Goal: Information Seeking & Learning: Learn about a topic

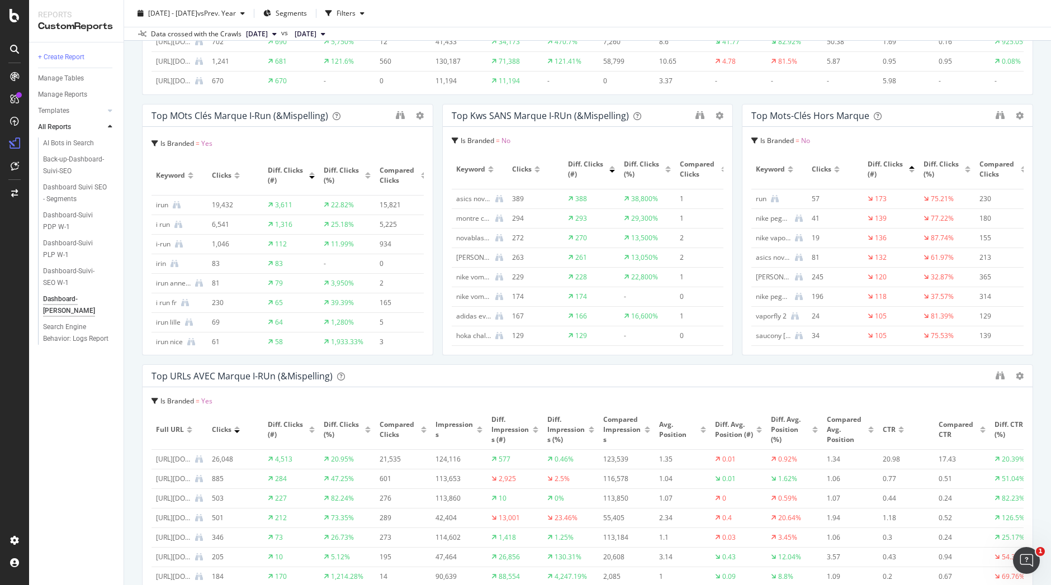
scroll to position [783, 0]
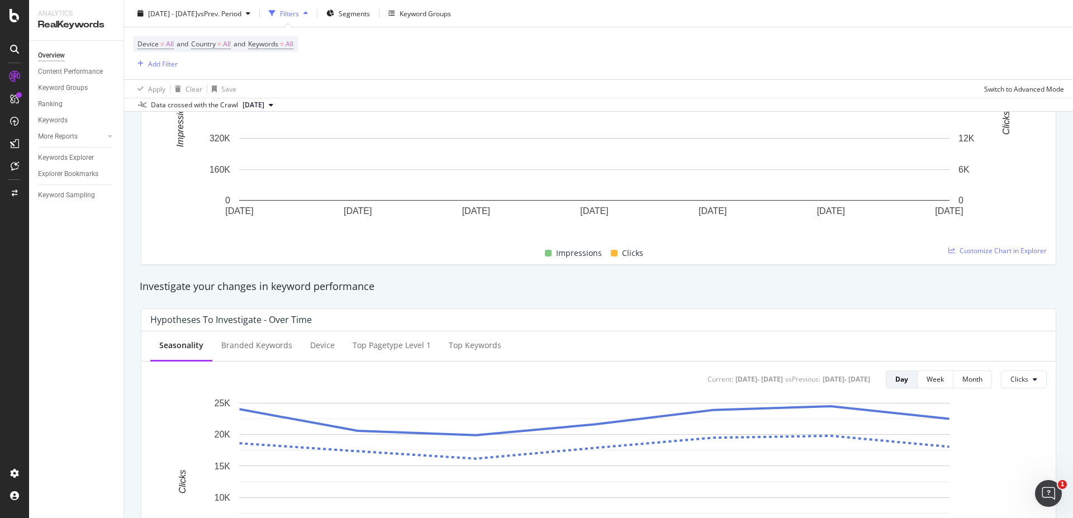
scroll to position [201, 0]
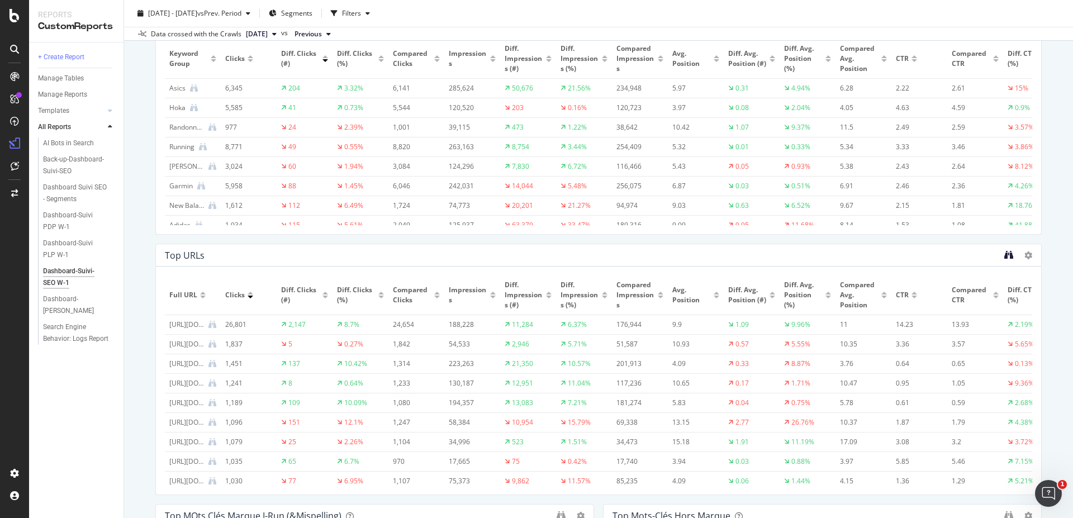
click at [1004, 255] on icon "binoculars" at bounding box center [1008, 254] width 9 height 9
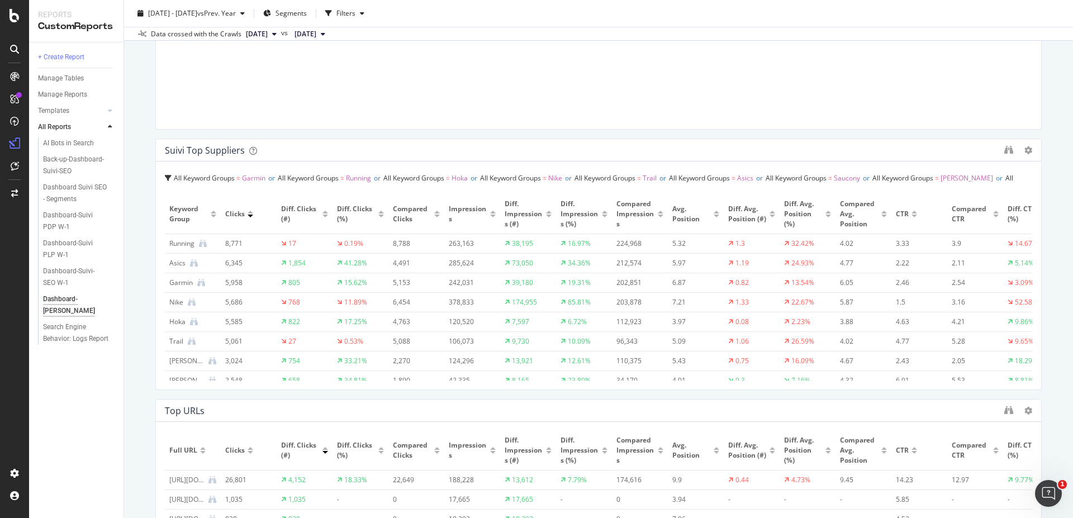
scroll to position [180, 0]
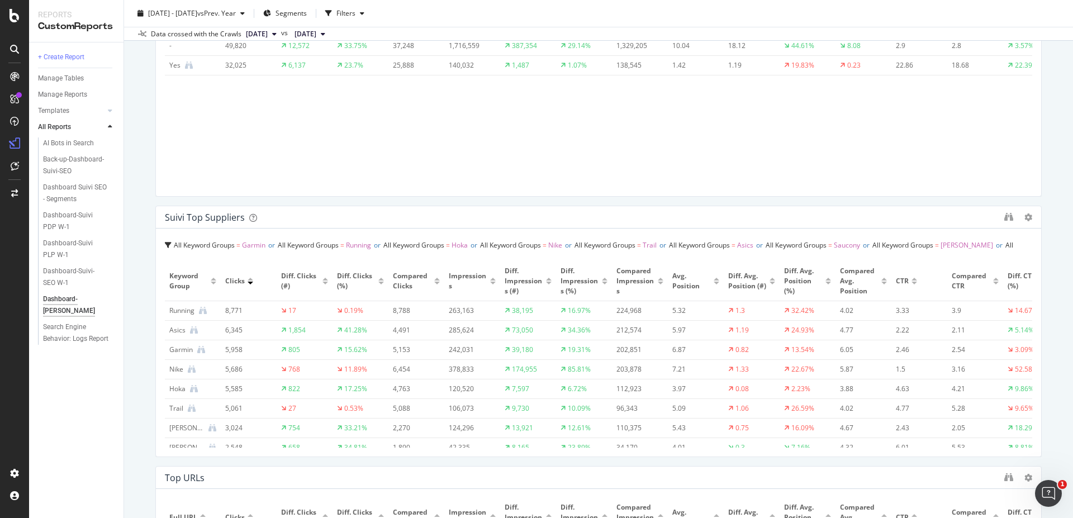
click at [325, 283] on div at bounding box center [325, 283] width 6 height 3
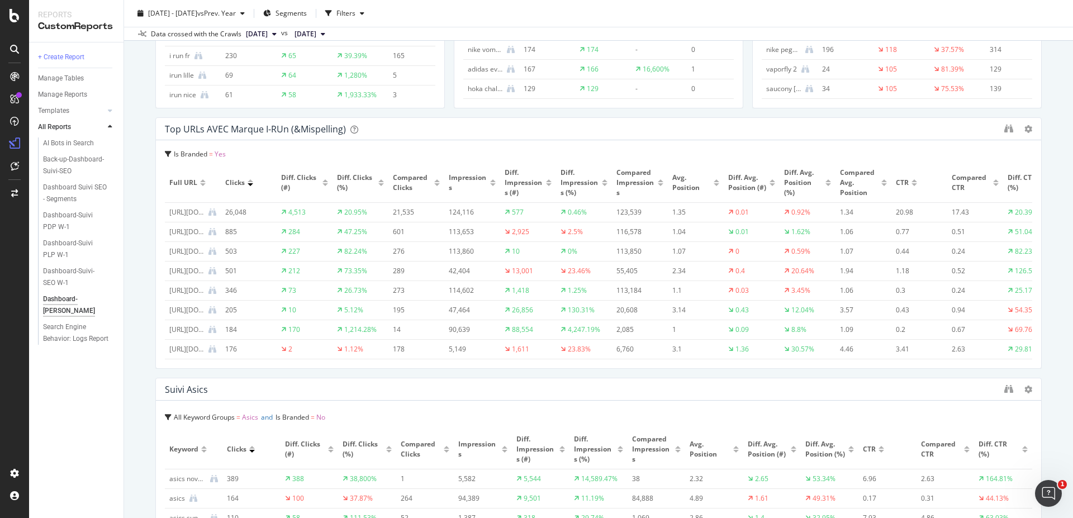
scroll to position [1271, 0]
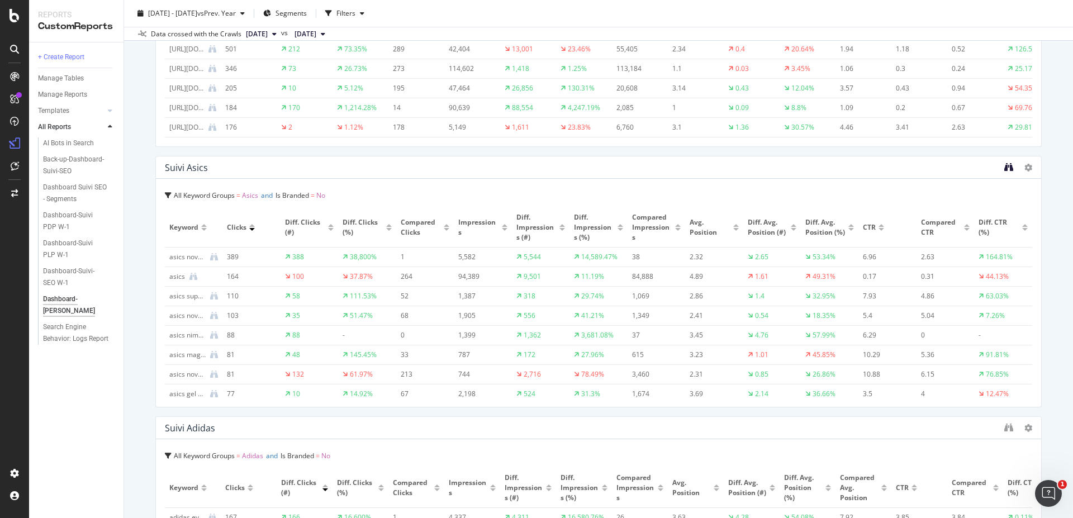
click at [1004, 167] on icon "binoculars" at bounding box center [1008, 167] width 9 height 9
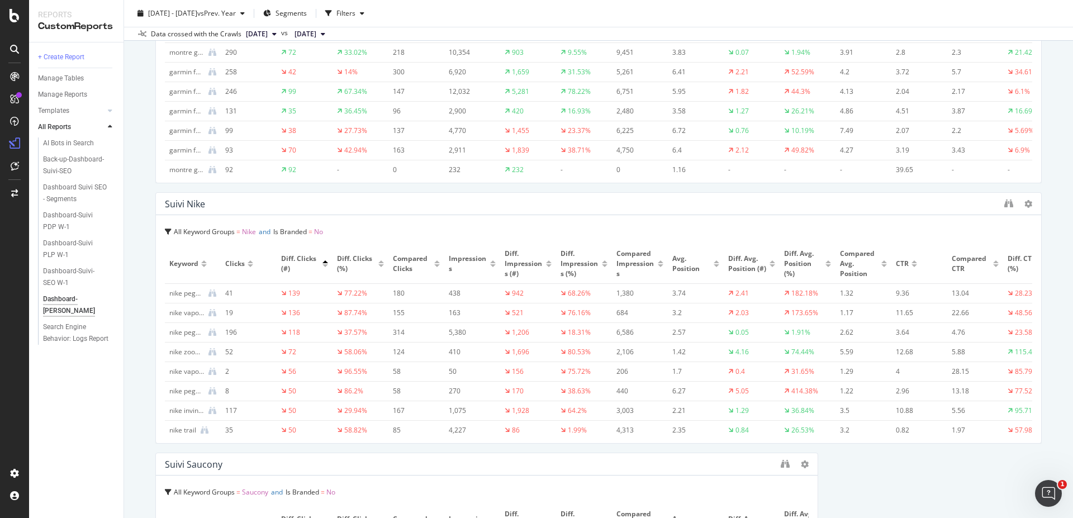
scroll to position [2280, 0]
click at [1004, 199] on icon "binoculars" at bounding box center [1008, 200] width 9 height 9
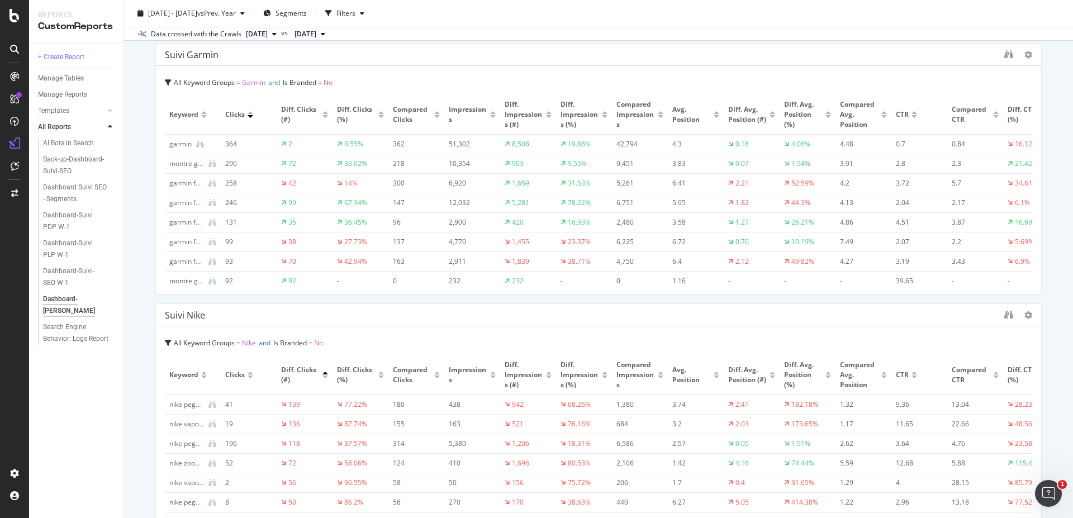
scroll to position [2146, 0]
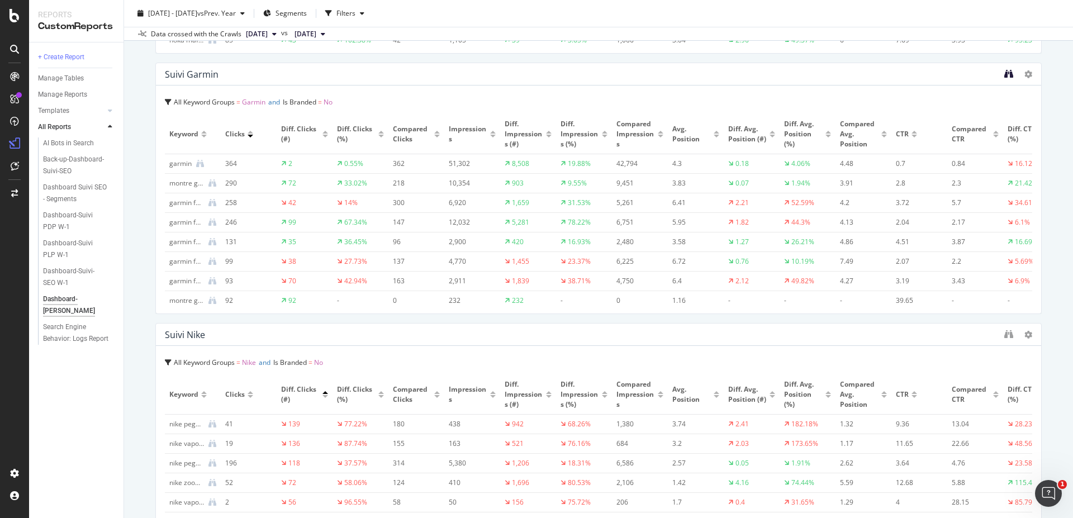
click at [1004, 72] on icon "binoculars" at bounding box center [1008, 73] width 9 height 9
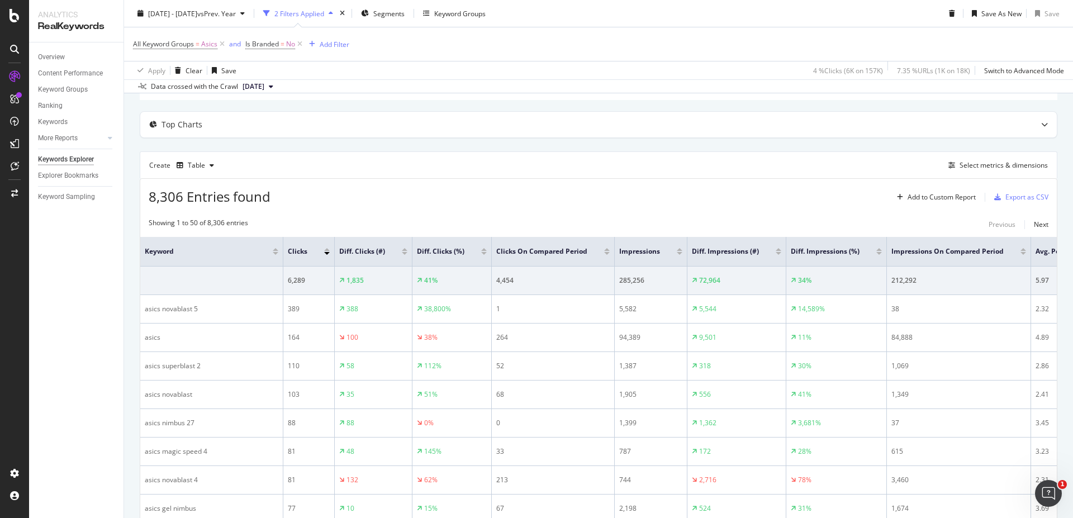
scroll to position [67, 0]
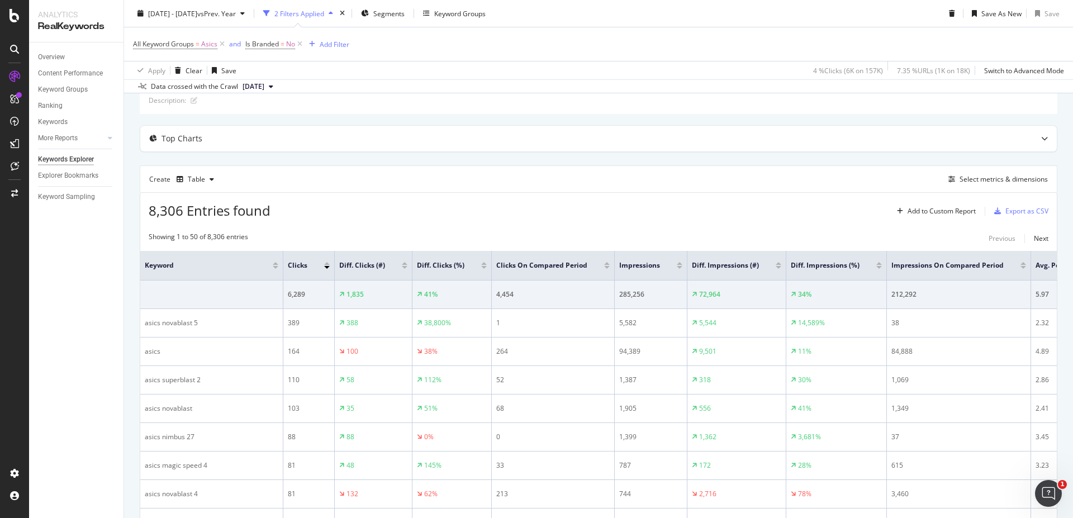
click at [402, 265] on div at bounding box center [405, 265] width 6 height 7
click at [402, 266] on div at bounding box center [405, 267] width 6 height 3
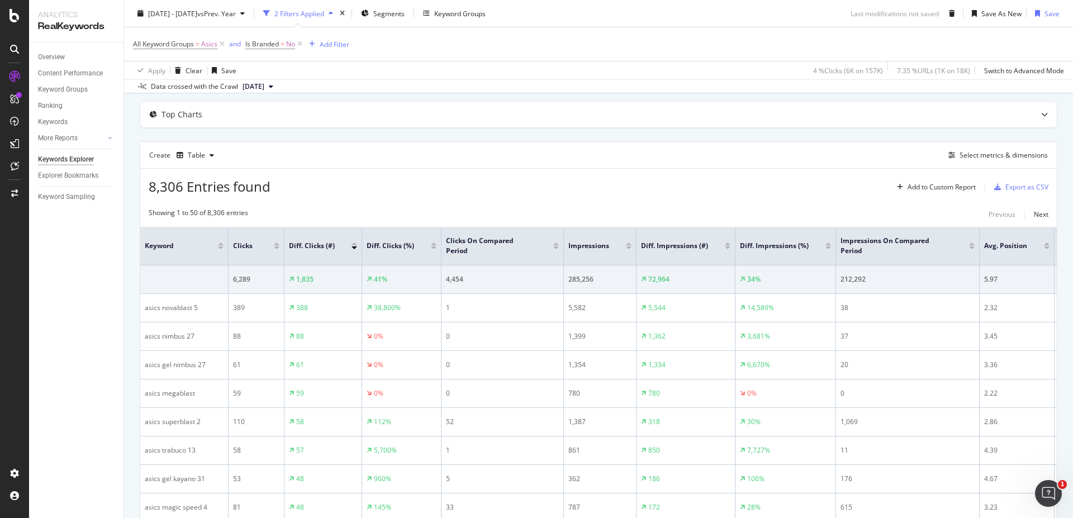
scroll to position [67, 0]
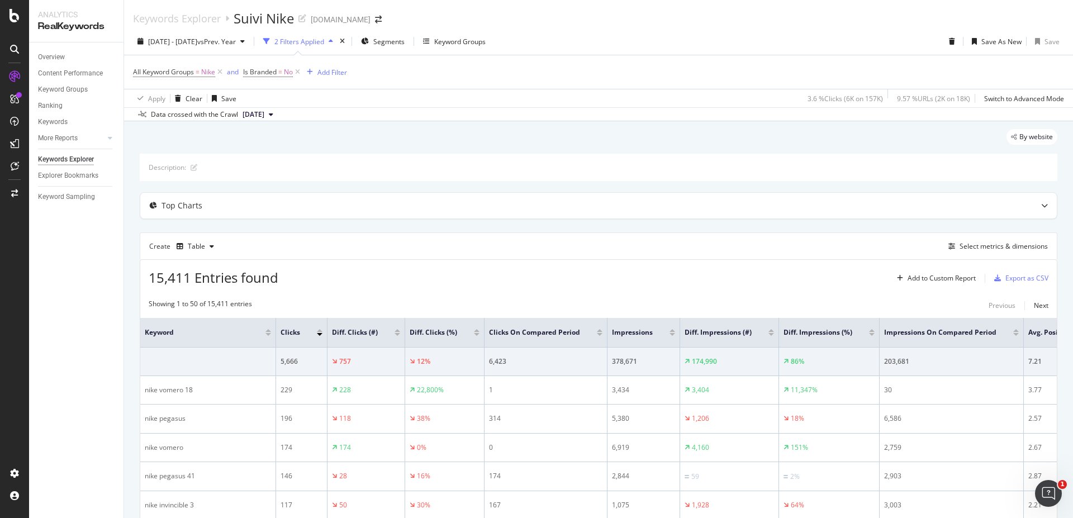
click at [394, 334] on div at bounding box center [397, 334] width 6 height 3
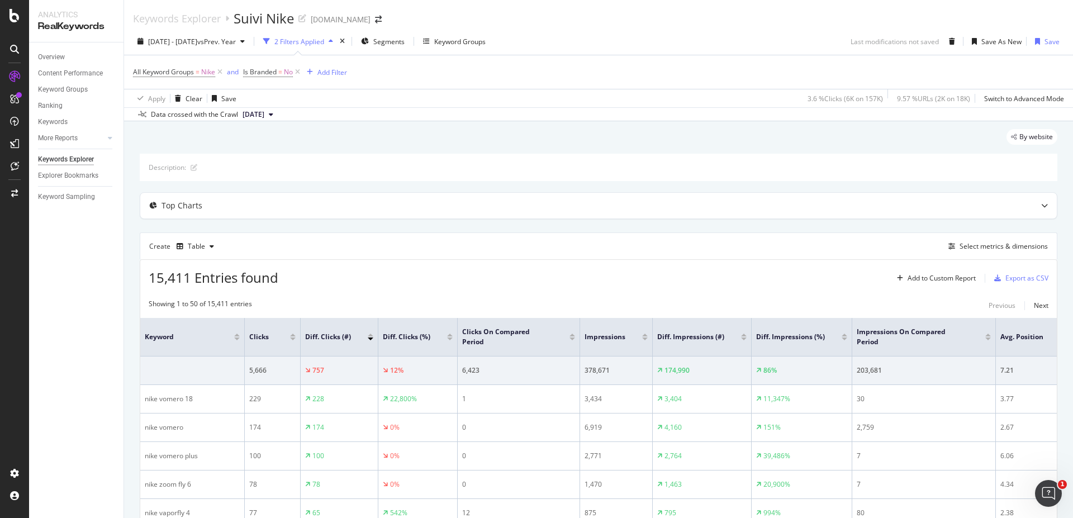
click at [371, 335] on div at bounding box center [371, 335] width 6 height 3
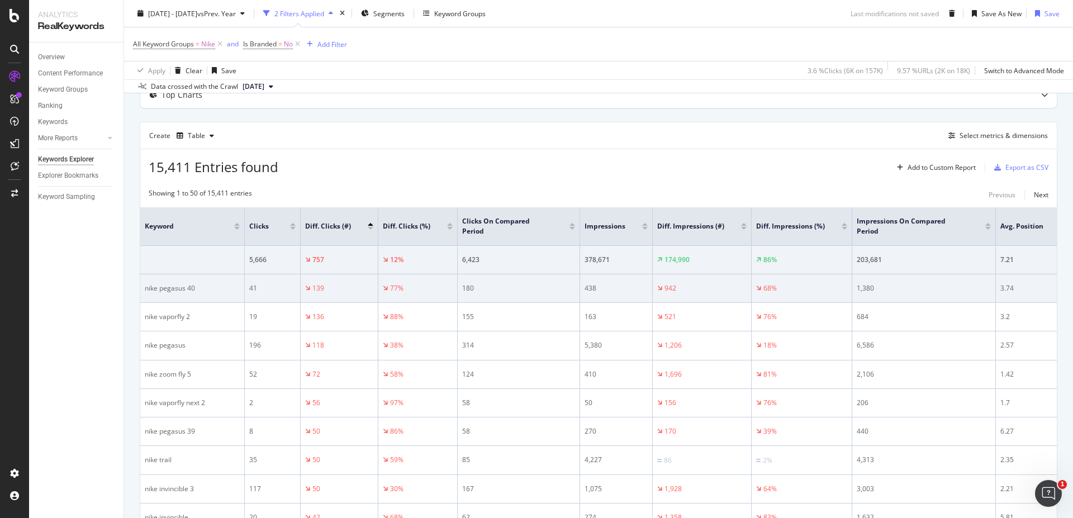
scroll to position [134, 0]
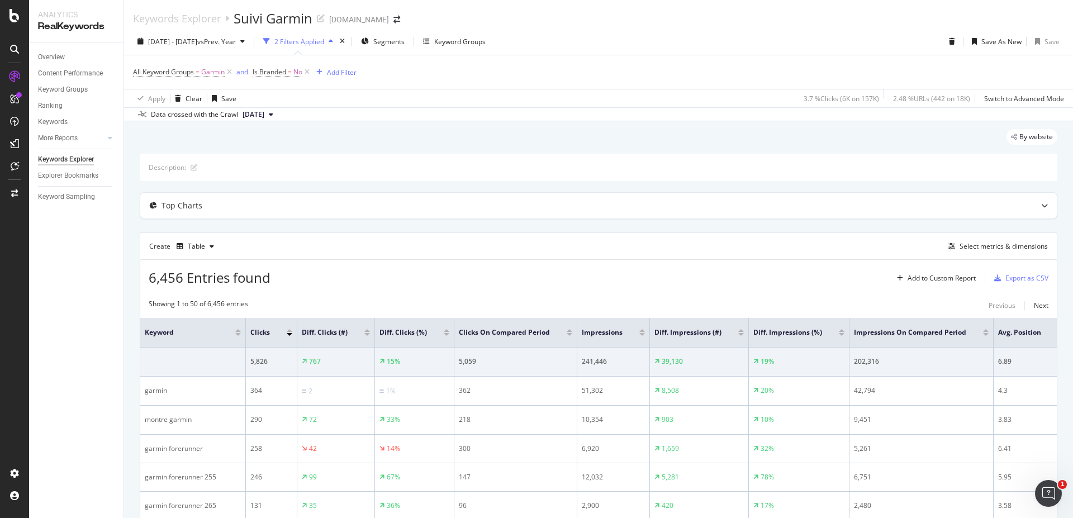
click at [366, 334] on div at bounding box center [367, 334] width 6 height 3
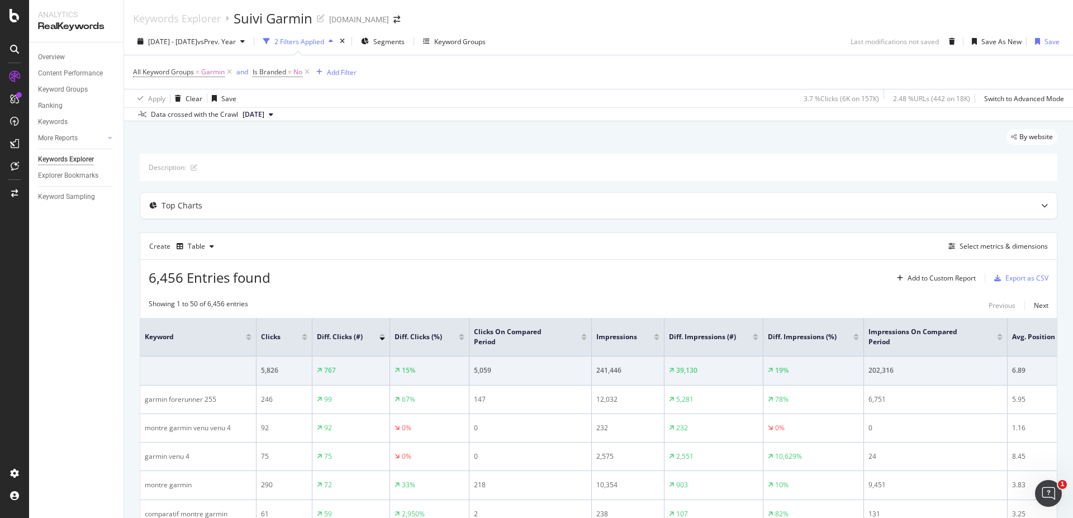
click at [463, 334] on div at bounding box center [462, 335] width 6 height 3
click at [381, 336] on div at bounding box center [382, 337] width 6 height 7
click at [383, 335] on div at bounding box center [382, 335] width 6 height 3
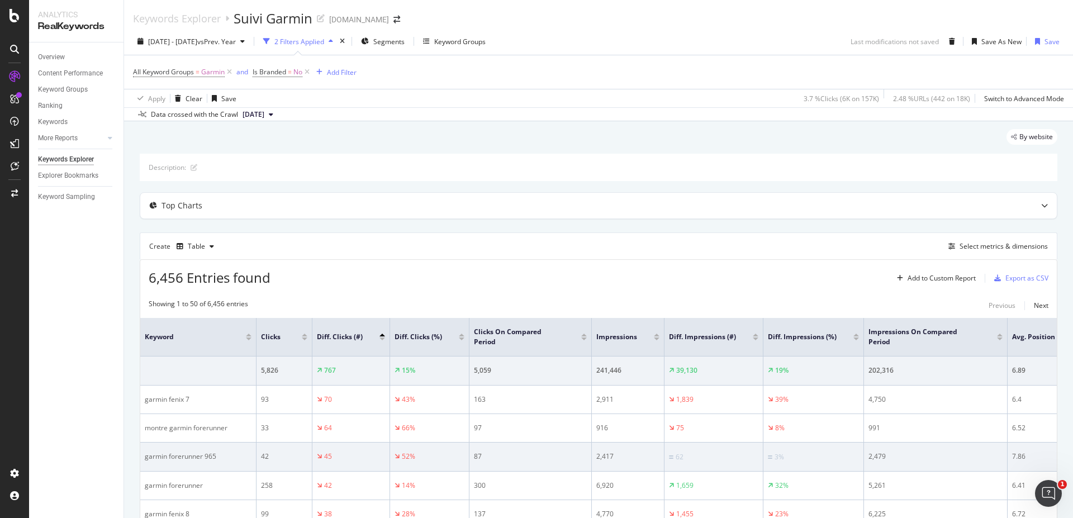
scroll to position [67, 0]
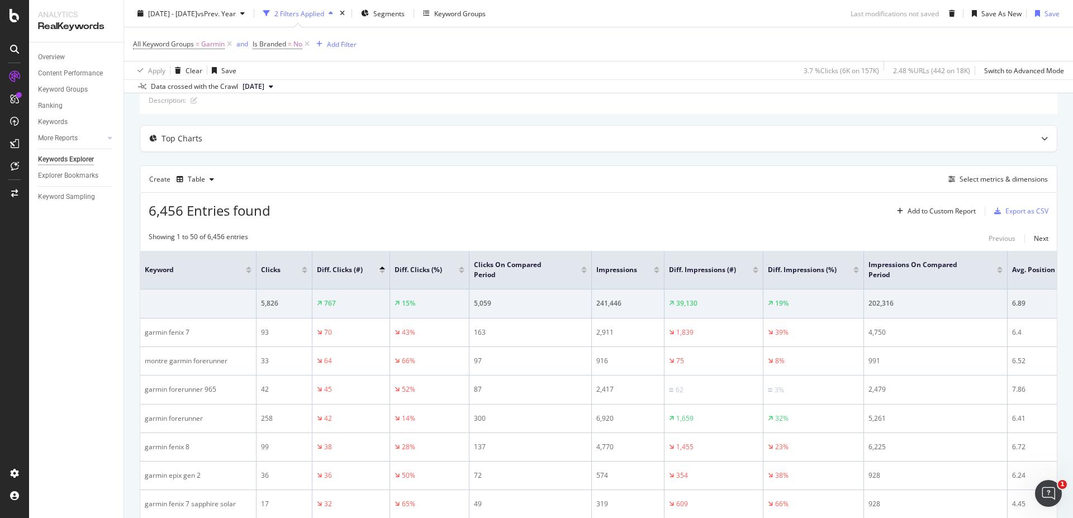
click at [381, 267] on div at bounding box center [382, 268] width 6 height 3
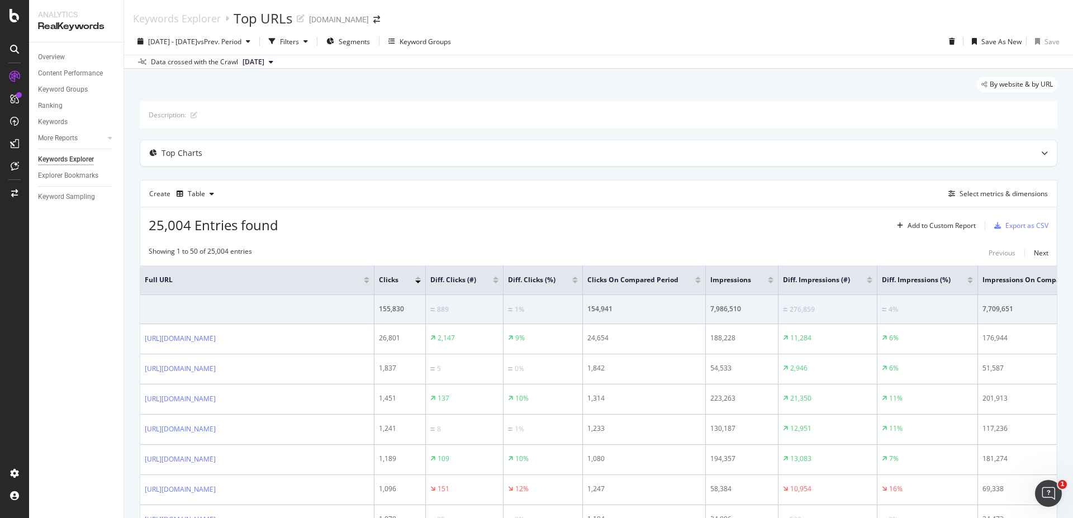
click at [498, 281] on div at bounding box center [496, 282] width 6 height 3
